Goal: Task Accomplishment & Management: Use online tool/utility

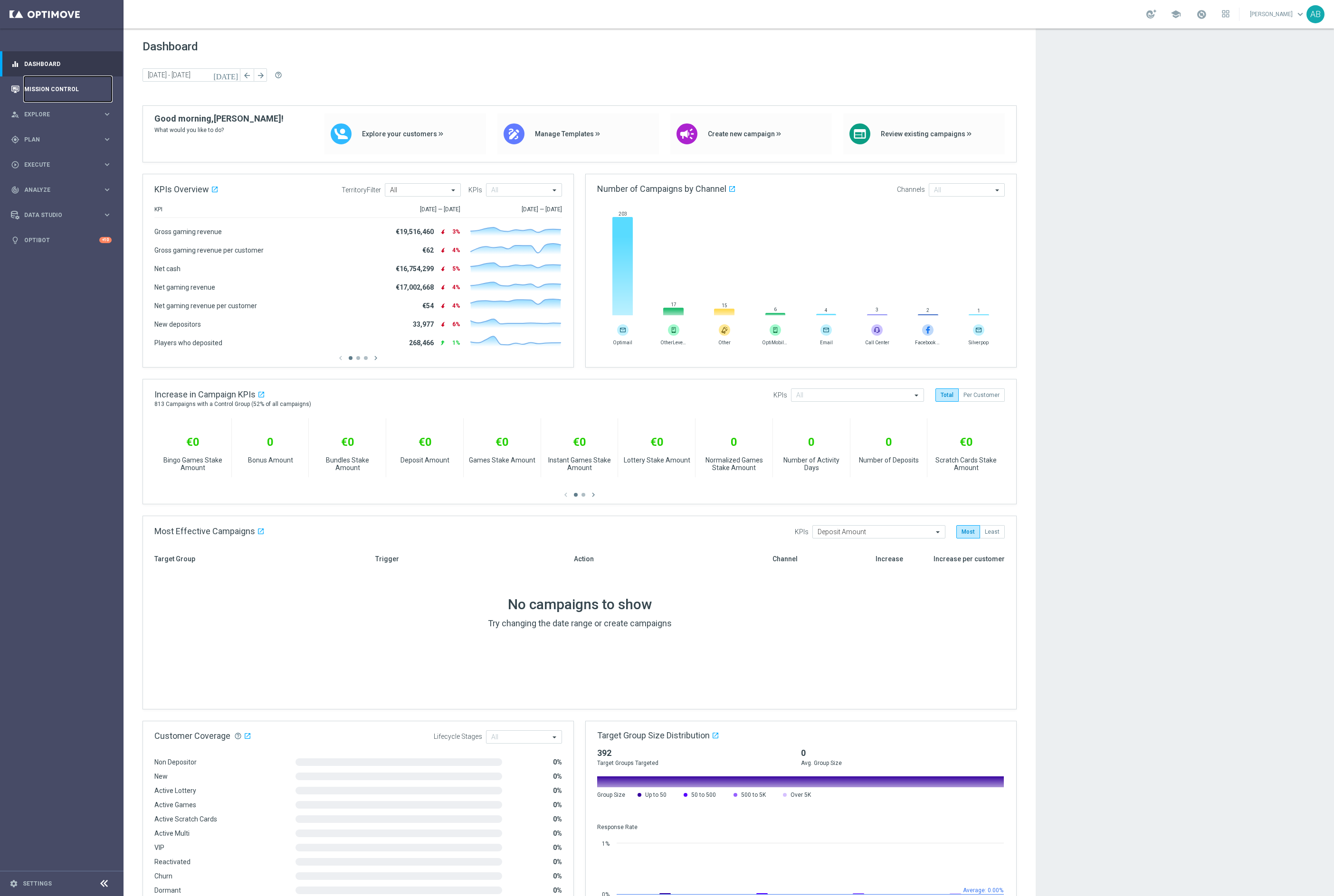
click at [47, 91] on link "Mission Control" at bounding box center [68, 89] width 88 height 25
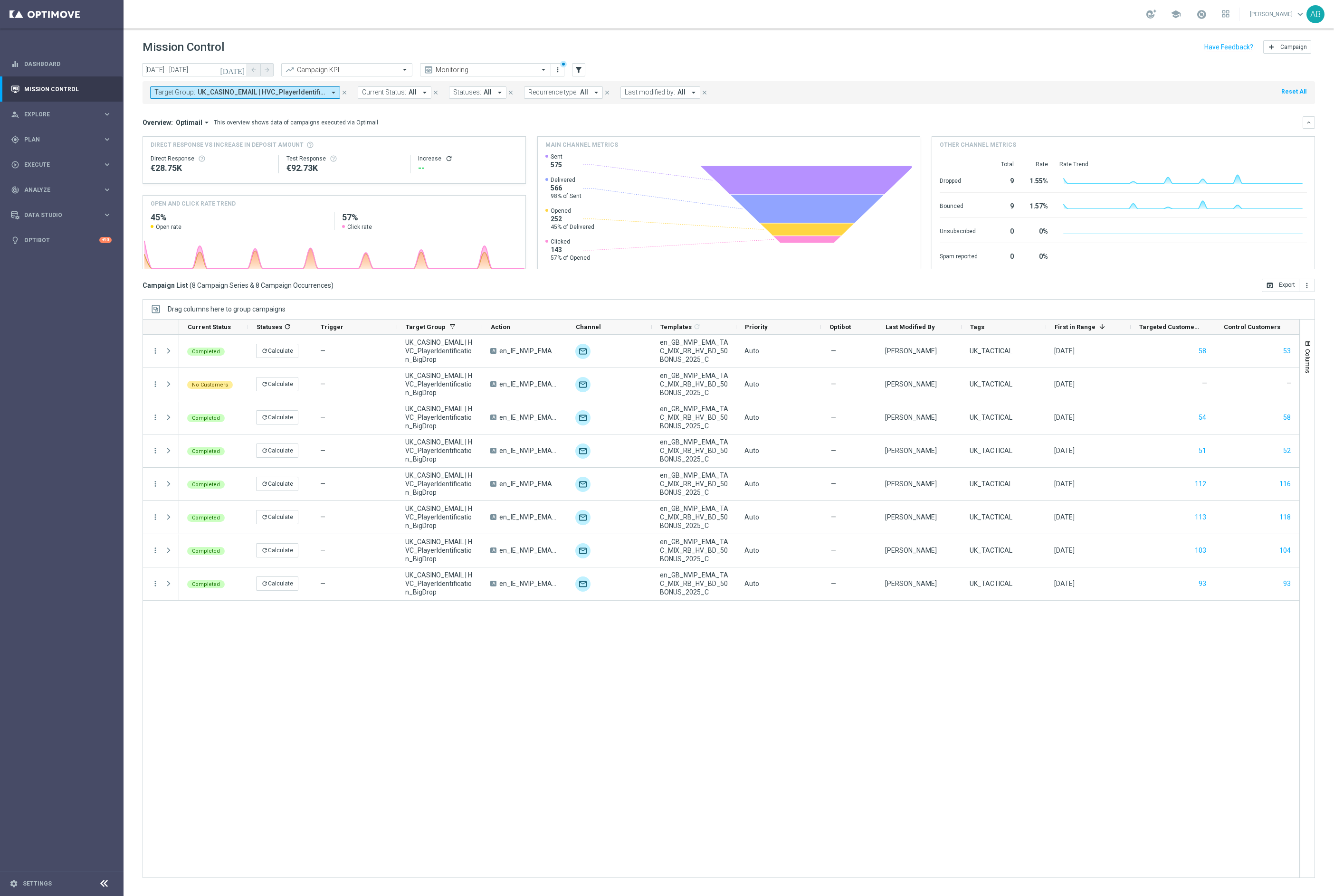
click at [343, 90] on icon "close" at bounding box center [344, 93] width 7 height 7
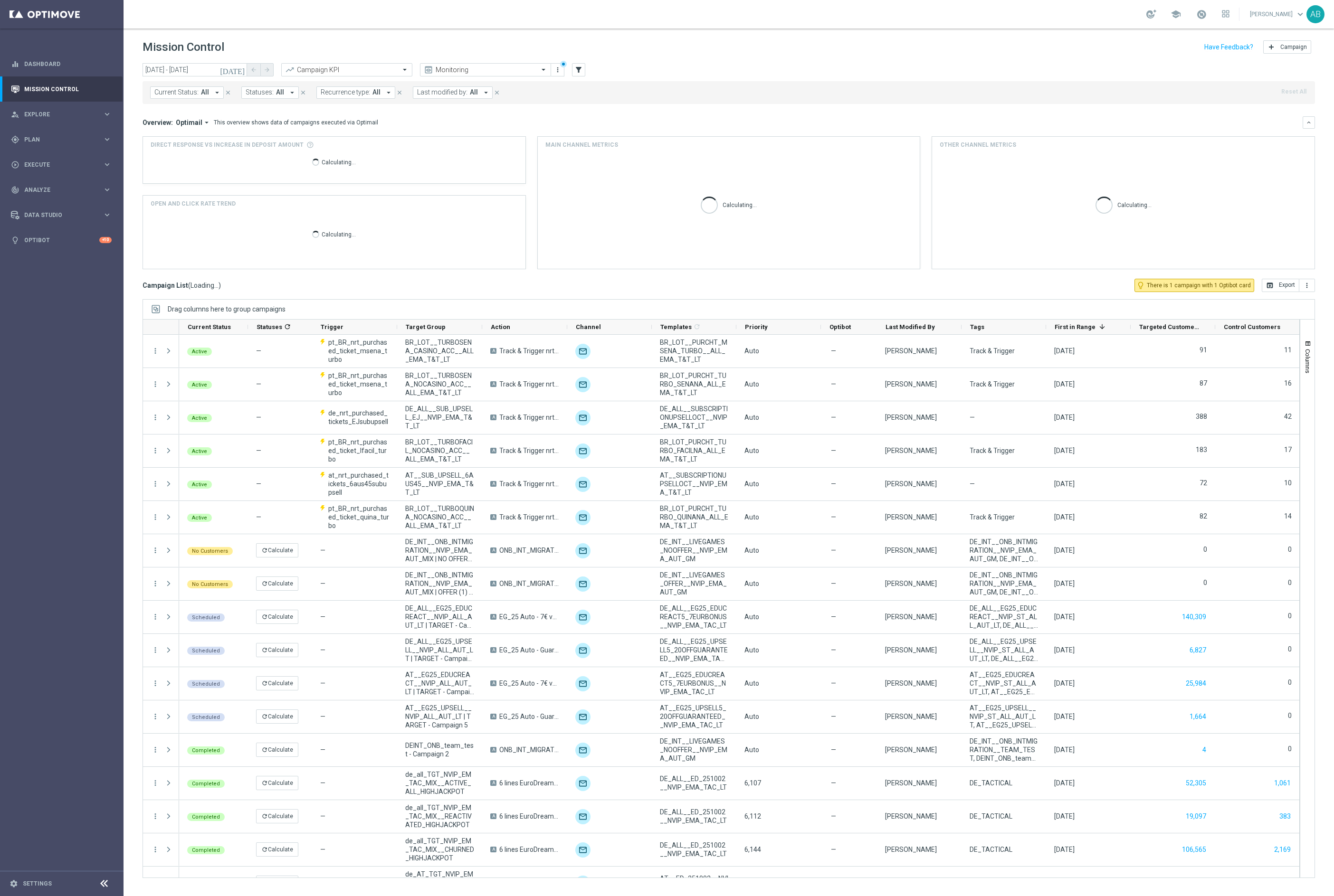
click at [587, 67] on div "[DATE] [DATE] - [DATE] arrow_back arrow_forward Campaign KPI trending_up Monito…" at bounding box center [729, 70] width 1173 height 14
click at [575, 68] on icon "filter_alt" at bounding box center [579, 70] width 9 height 9
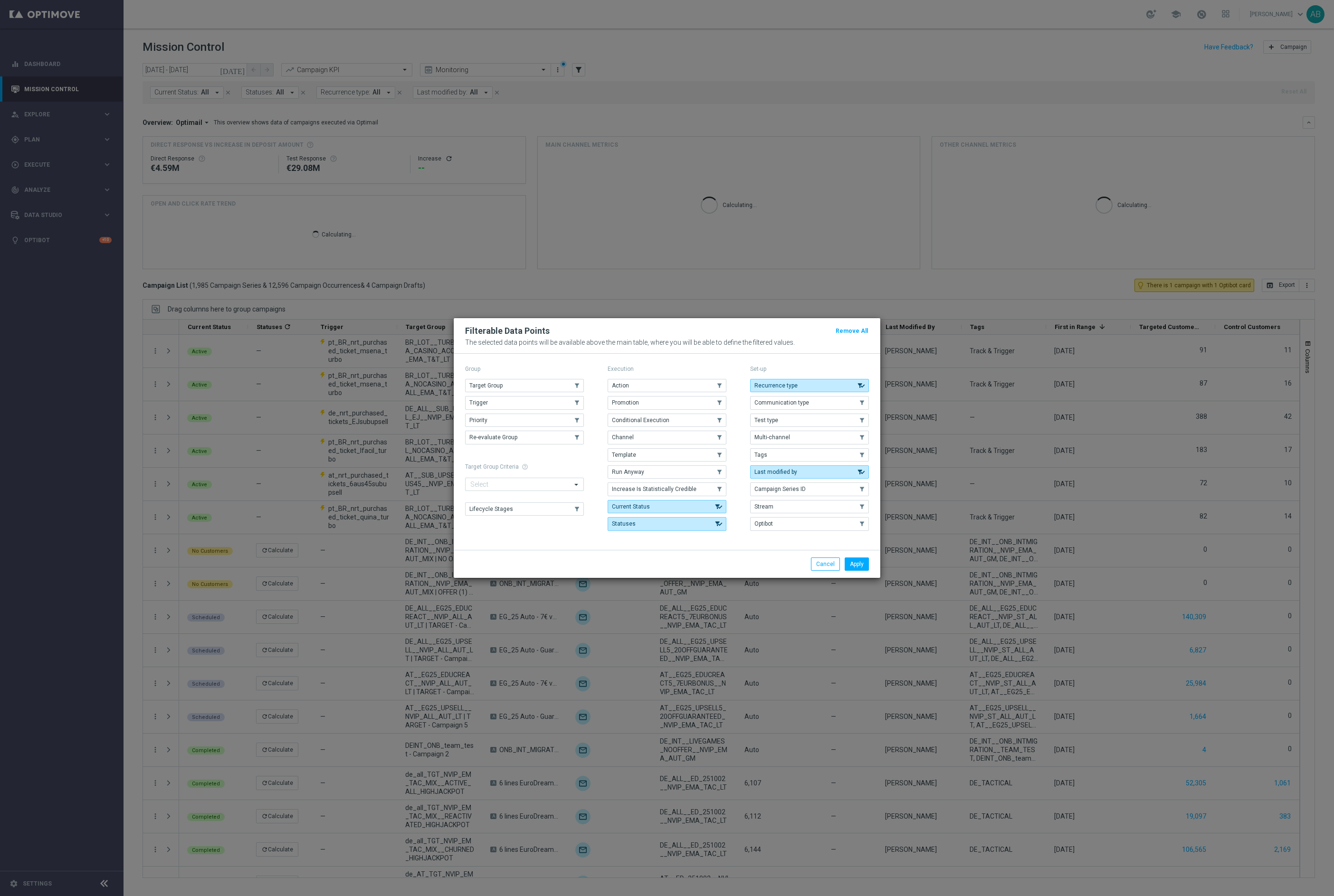
click at [526, 369] on p "Group" at bounding box center [525, 369] width 119 height 8
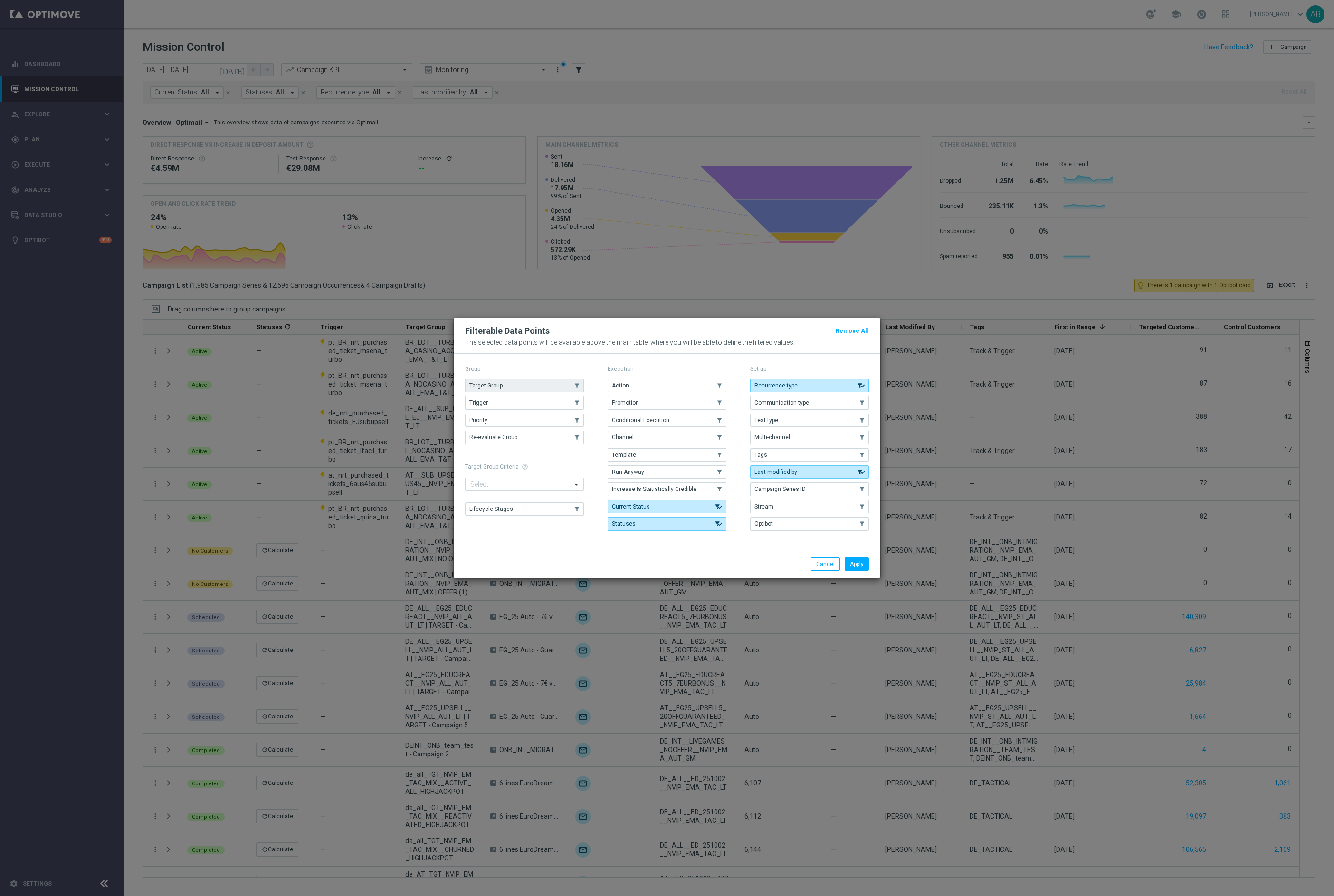
click at [521, 379] on button "Target Group" at bounding box center [525, 385] width 119 height 13
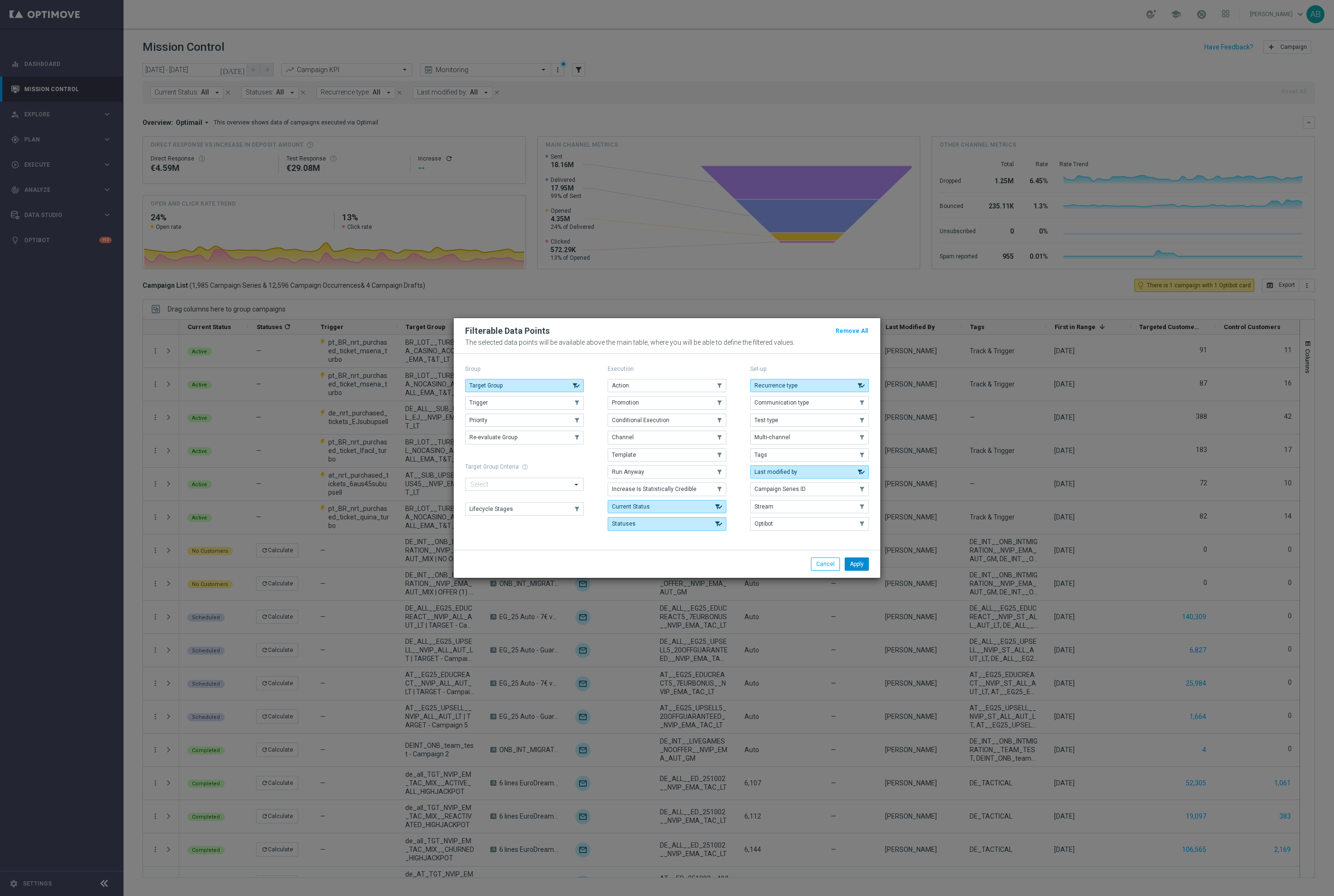
click at [861, 564] on button "Apply" at bounding box center [857, 564] width 24 height 13
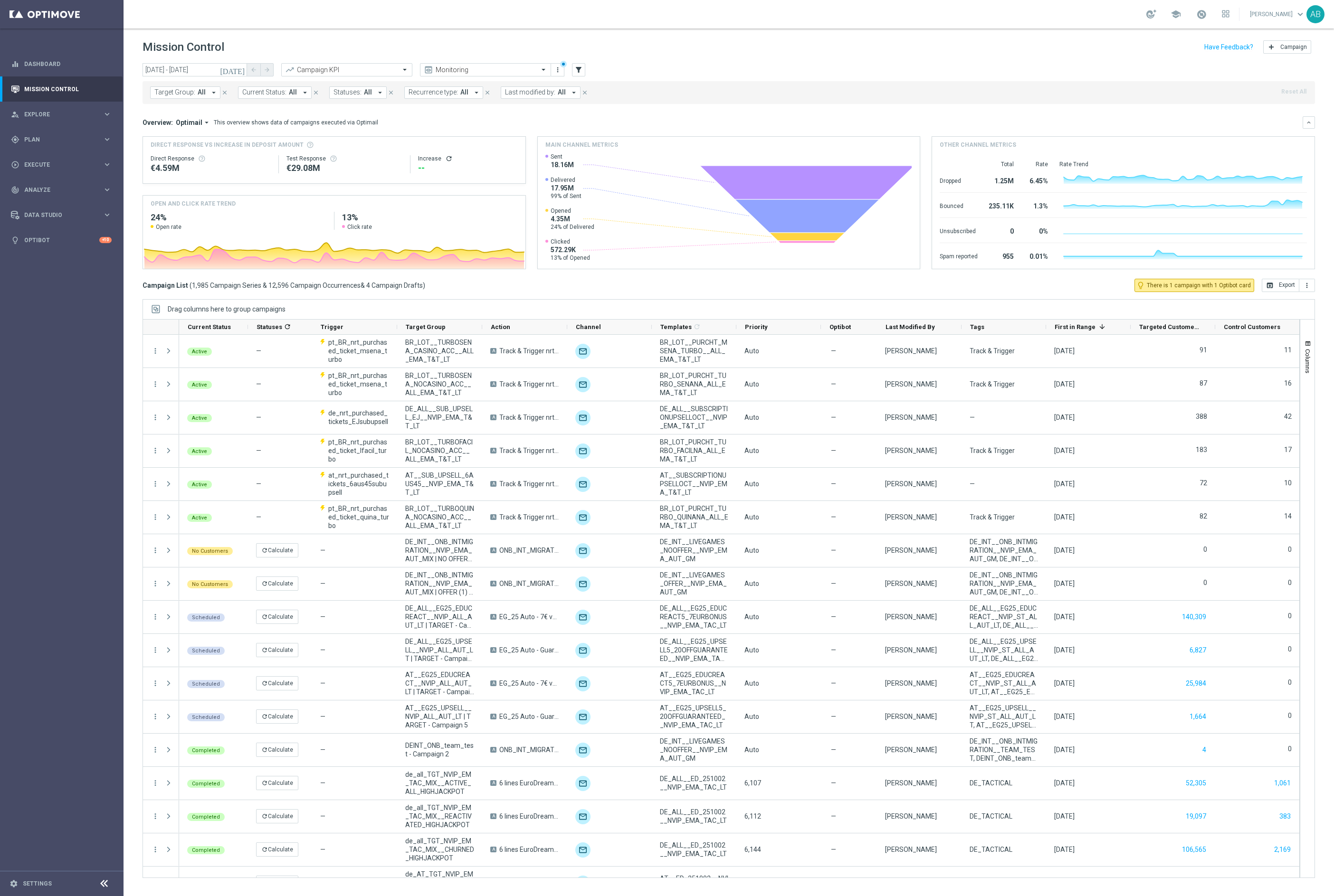
click at [212, 91] on icon "arrow_drop_down" at bounding box center [214, 93] width 9 height 9
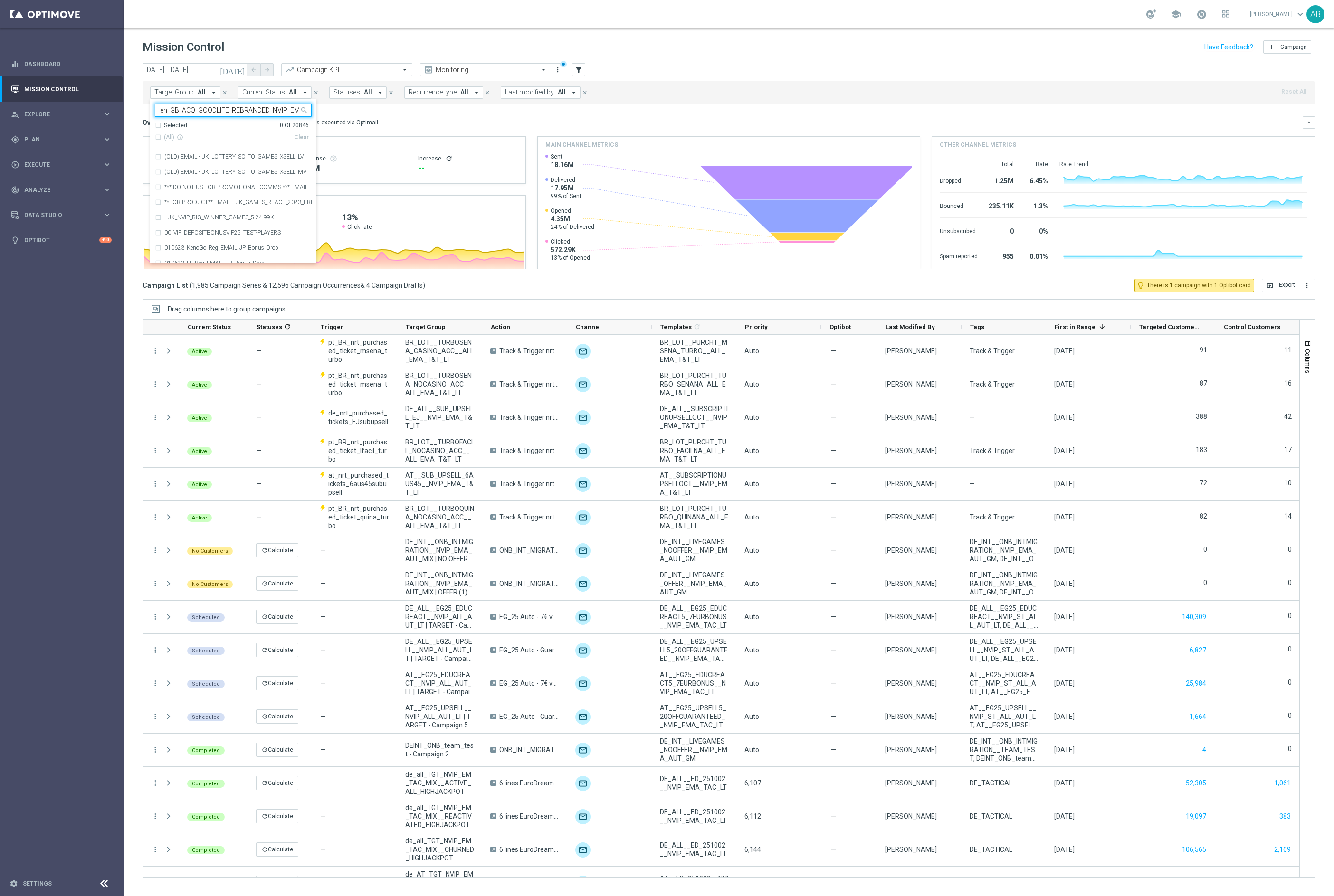
scroll to position [0, 56]
click at [188, 151] on div "en_GB_ACQ_GOODLIFE_REBRANDED_NVIP_EMA_TAC_GM_051025" at bounding box center [233, 157] width 157 height 15
type input "en_GB_ACQ_GOODLIFE_REBRANDED_NVIP_EMA_TAC_GM_051025"
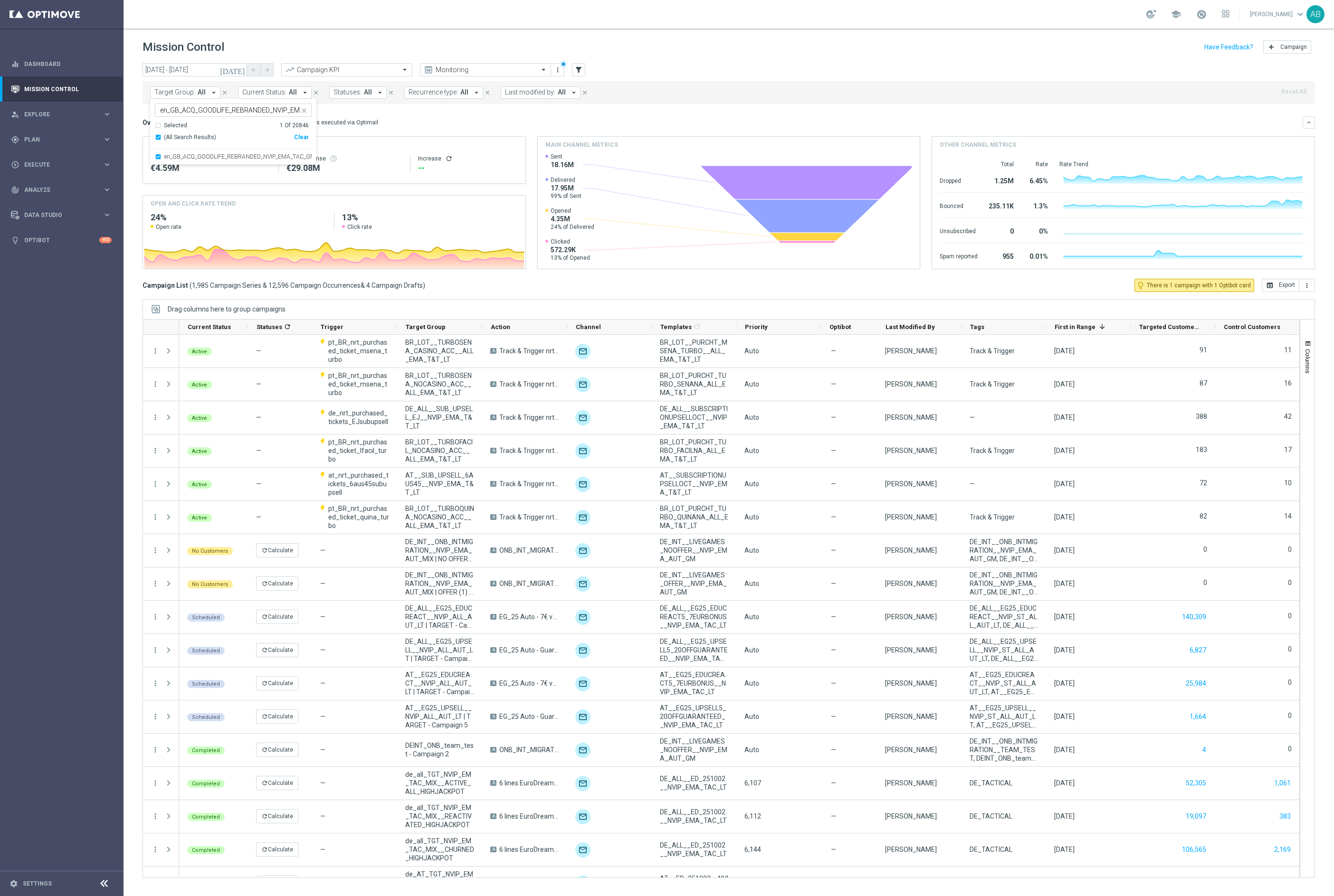
click at [591, 47] on div "Mission Control add Campaign" at bounding box center [729, 47] width 1173 height 19
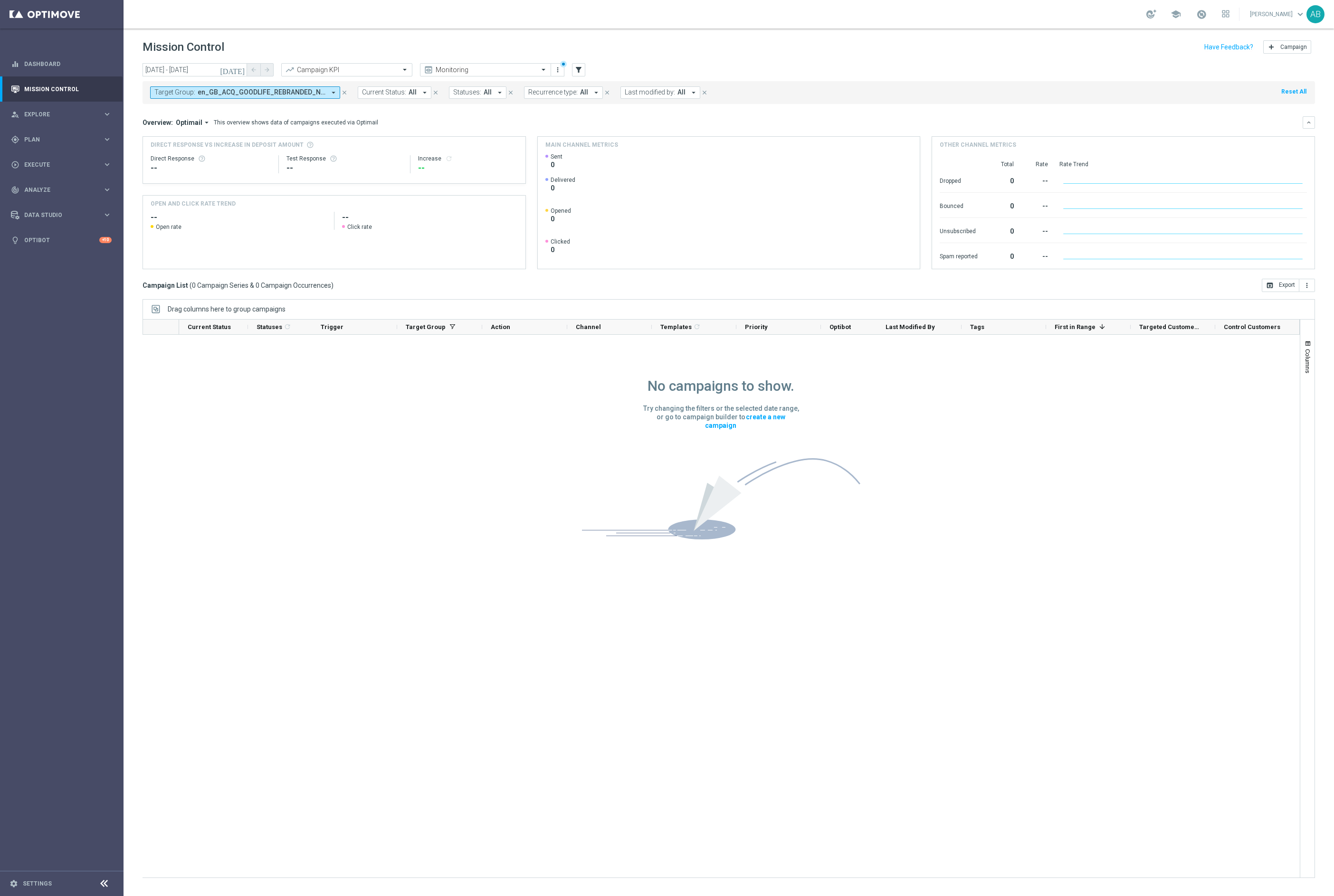
click at [244, 66] on icon "[DATE]" at bounding box center [233, 70] width 26 height 9
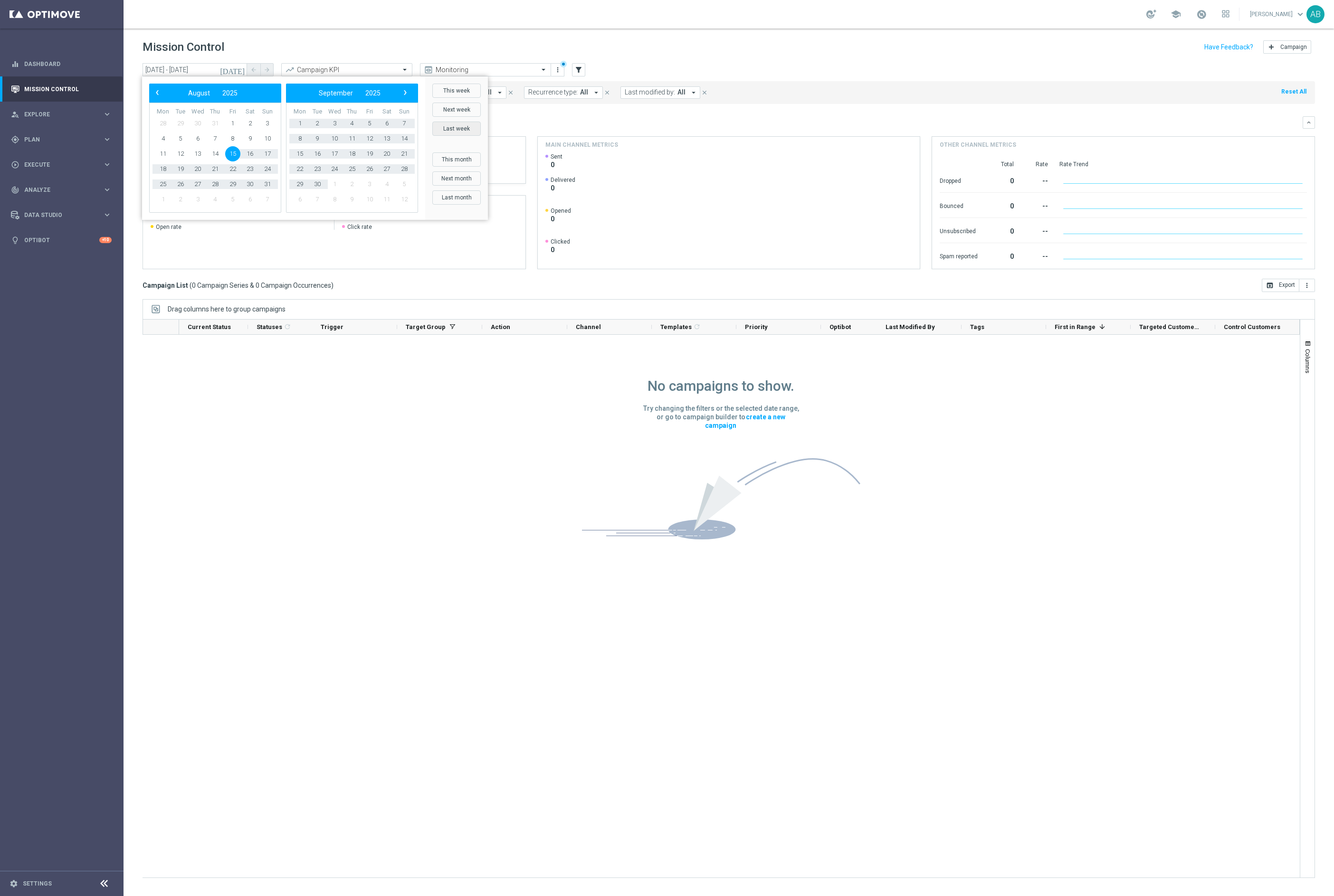
click at [451, 133] on button "Last week" at bounding box center [457, 129] width 48 height 14
type input "[DATE] - [DATE]"
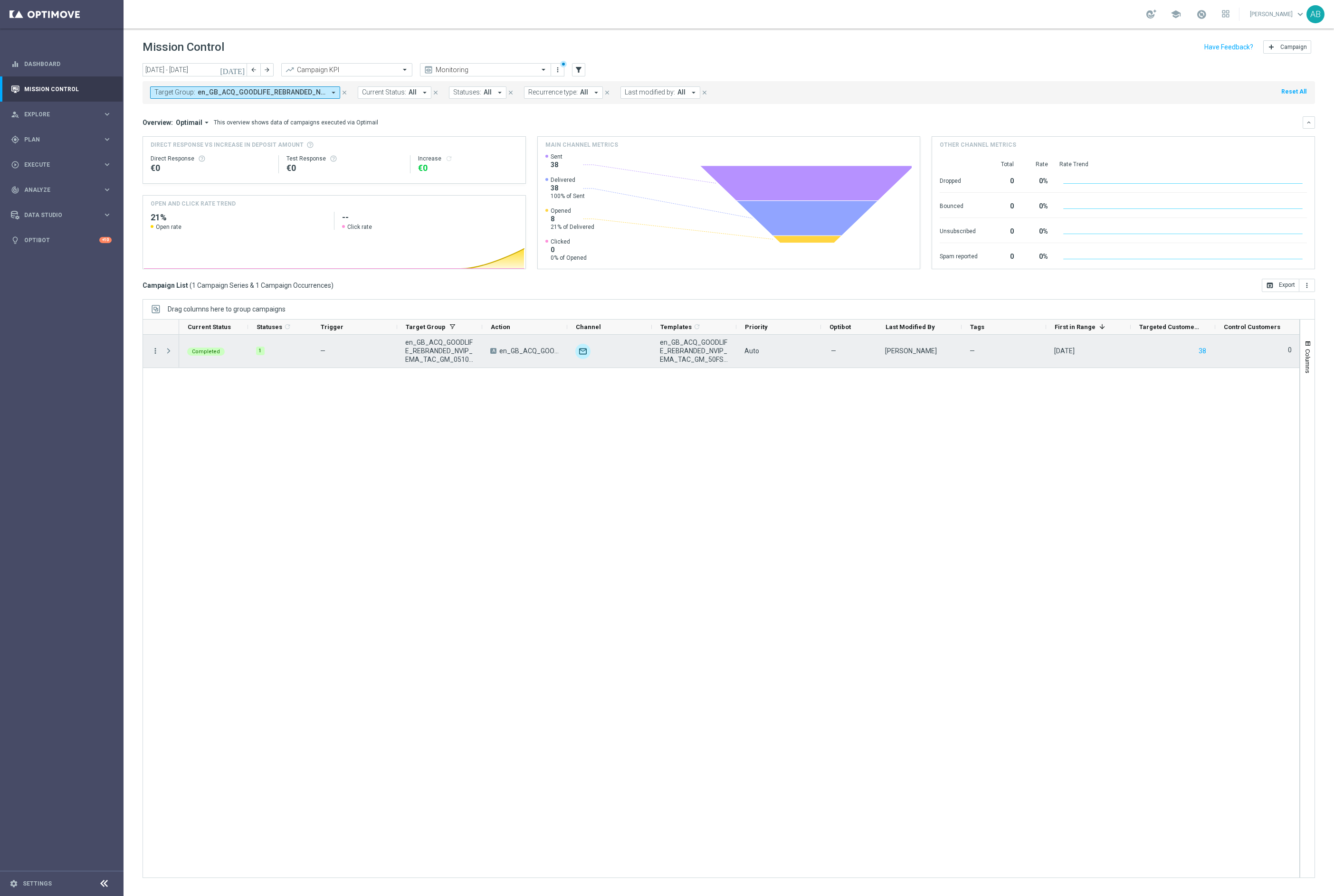
click at [156, 350] on icon "more_vert" at bounding box center [155, 351] width 9 height 9
click at [185, 386] on span "Channel Metrics" at bounding box center [196, 384] width 45 height 7
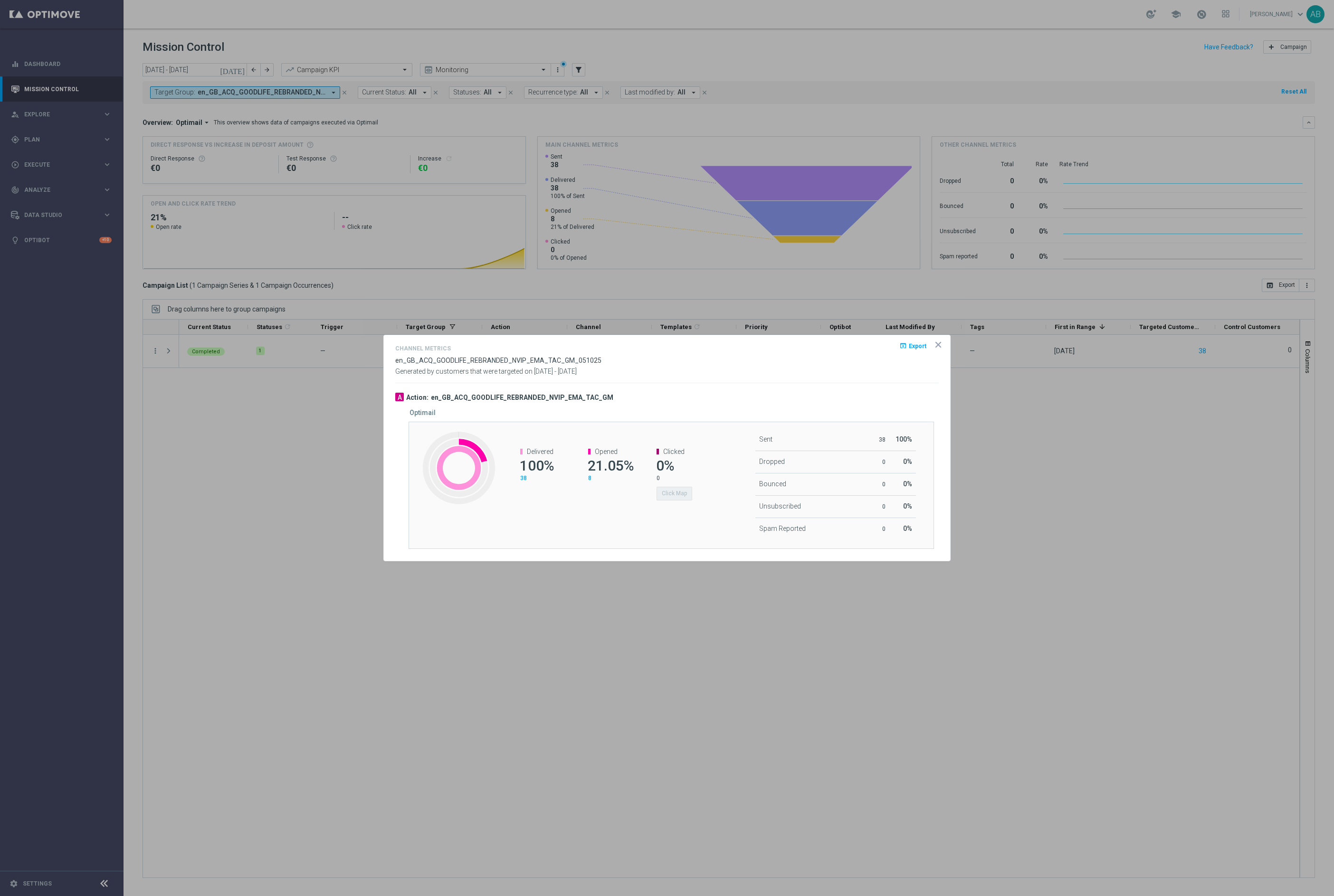
click at [940, 346] on icon "icon" at bounding box center [938, 345] width 5 height 5
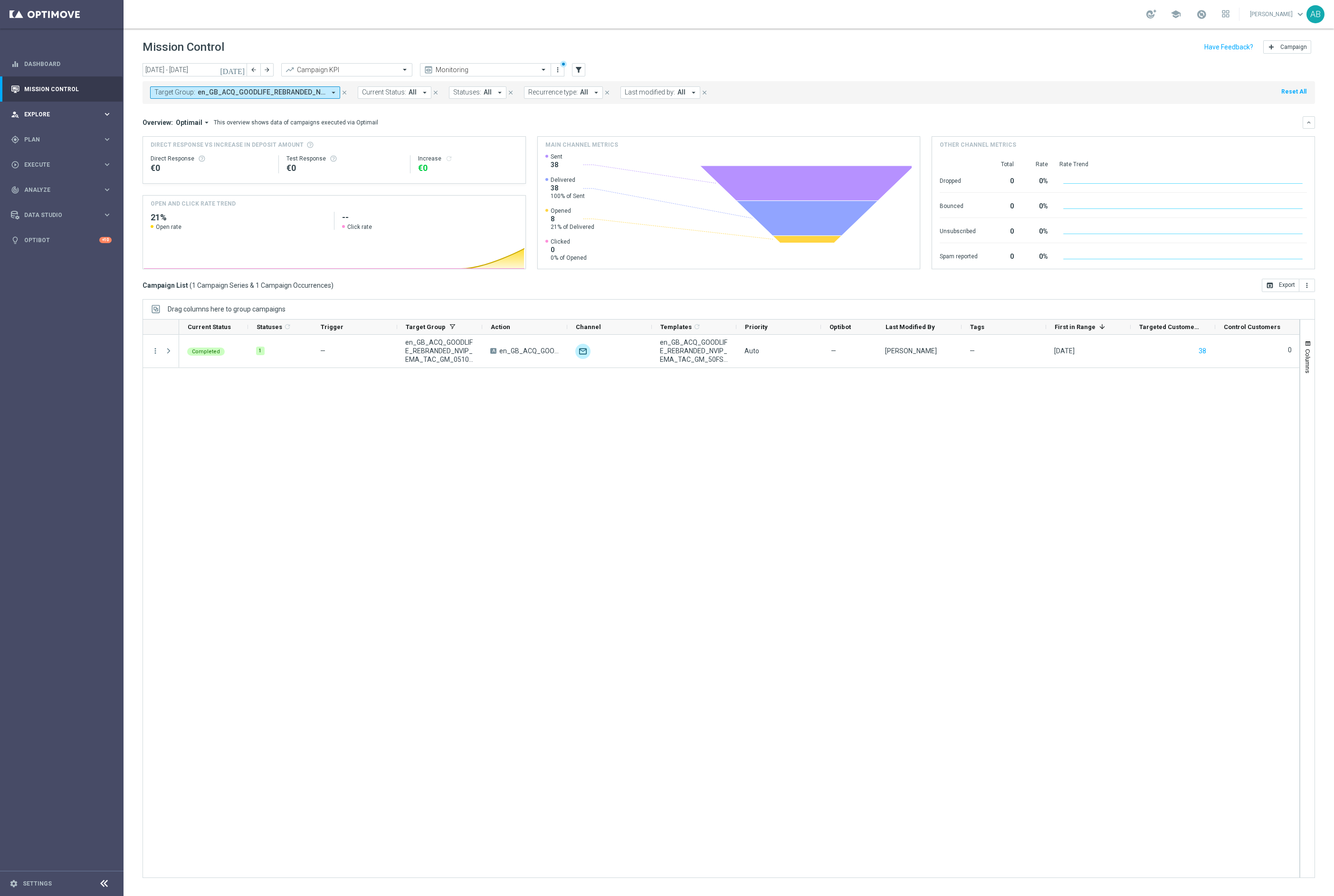
click at [44, 112] on span "Explore" at bounding box center [63, 115] width 78 height 6
click at [35, 257] on div "gps_fixed Plan keyboard_arrow_right" at bounding box center [61, 253] width 122 height 25
click at [43, 184] on span "Templates" at bounding box center [59, 187] width 68 height 6
click at [47, 201] on link "Optimail" at bounding box center [64, 202] width 69 height 8
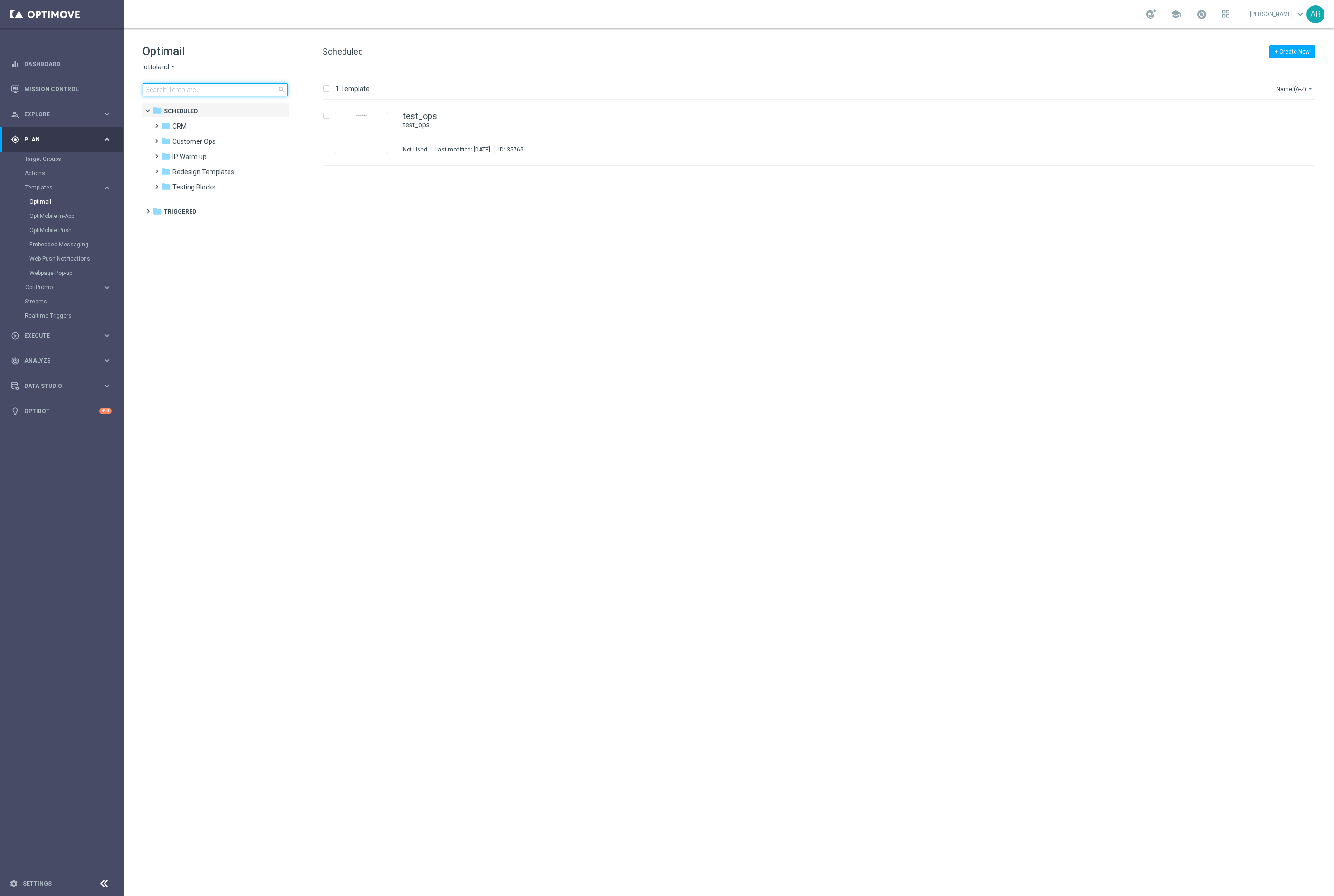
click at [201, 86] on input at bounding box center [215, 90] width 145 height 13
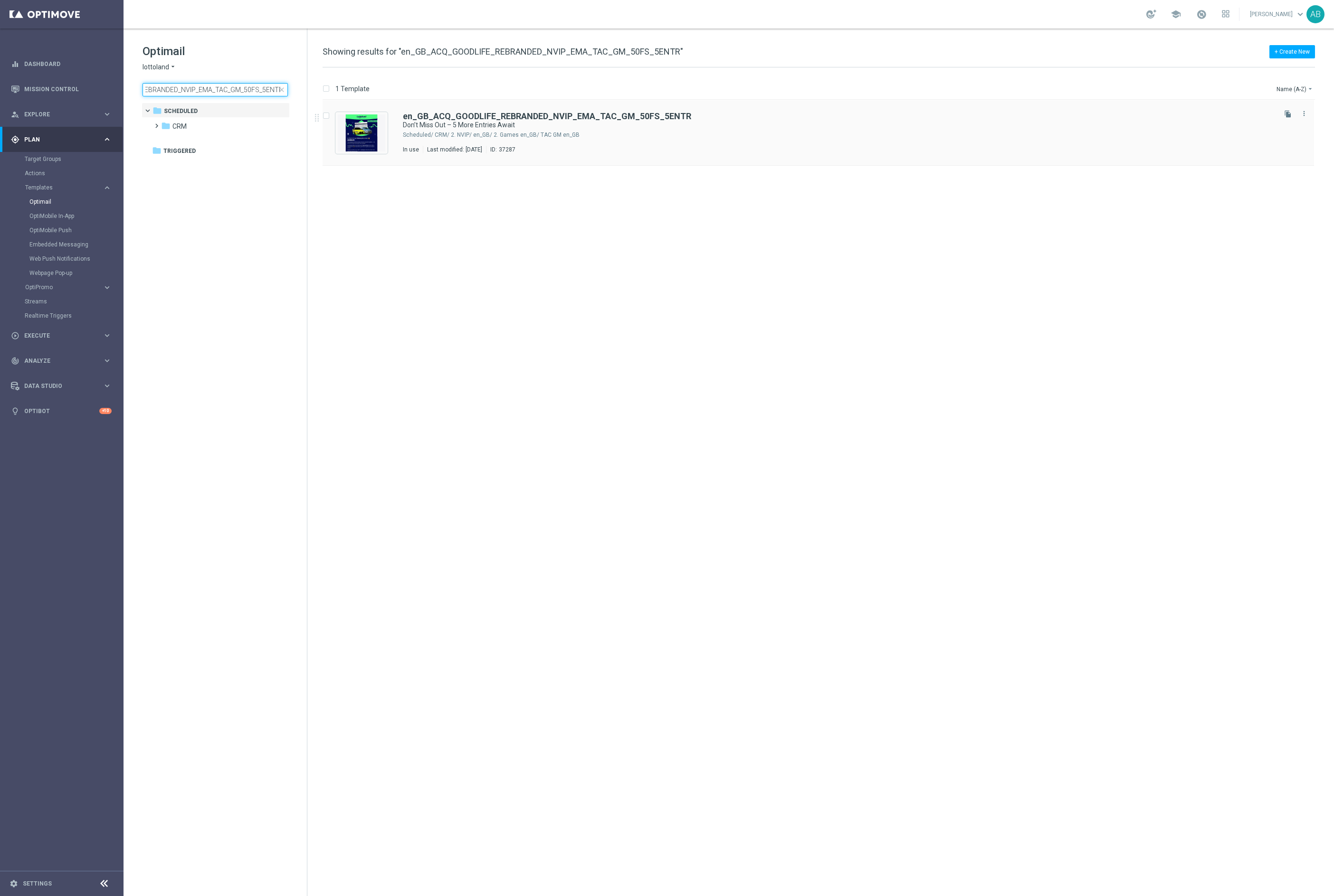
type input "en_GB_ACQ_GOODLIFE_REBRANDED_NVIP_EMA_TAC_GM_50FS_5ENTR"
click at [479, 112] on b "en_GB_ACQ_GOODLIFE_REBRANDED_NVIP_EMA_TAC_GM_50FS_5ENTR" at bounding box center [547, 116] width 288 height 10
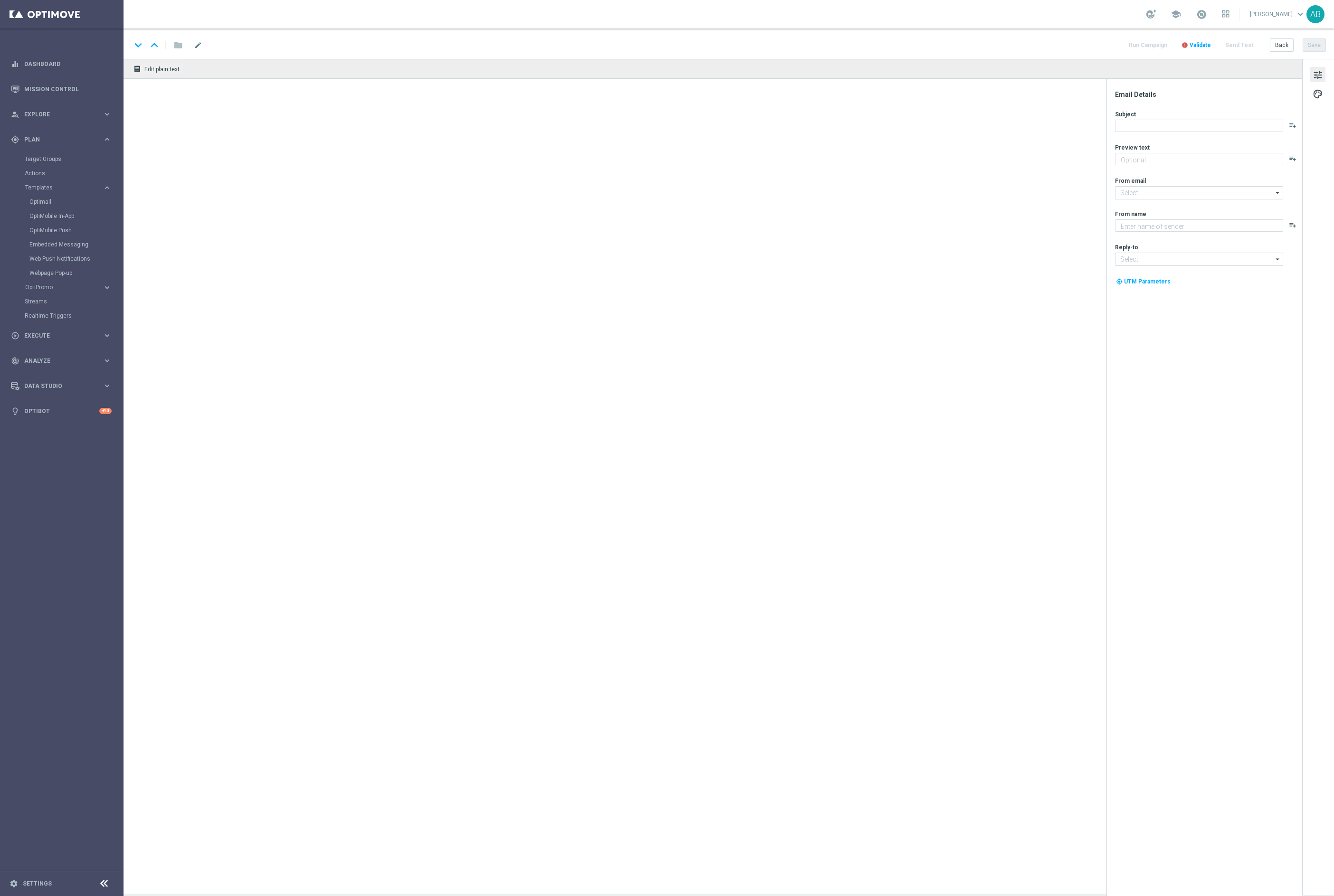
type textarea "Secure your extra entries and get even closer to the major prize"
type input "[EMAIL_ADDRESS][DOMAIN_NAME]"
type textarea "Lottoland"
type input "[EMAIL_ADDRESS][DOMAIN_NAME]"
